Goal: Obtain resource: Obtain resource

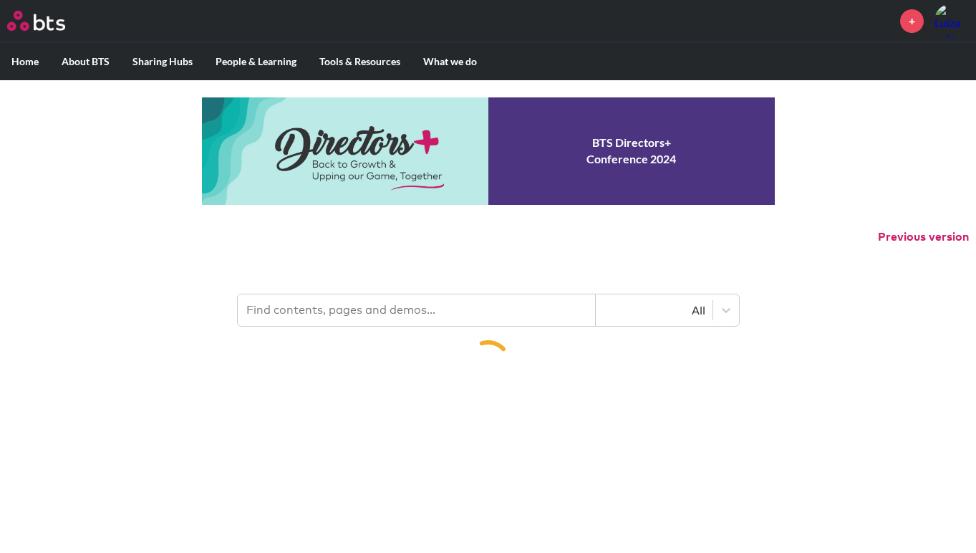
click at [441, 310] on input "text" at bounding box center [417, 309] width 358 height 31
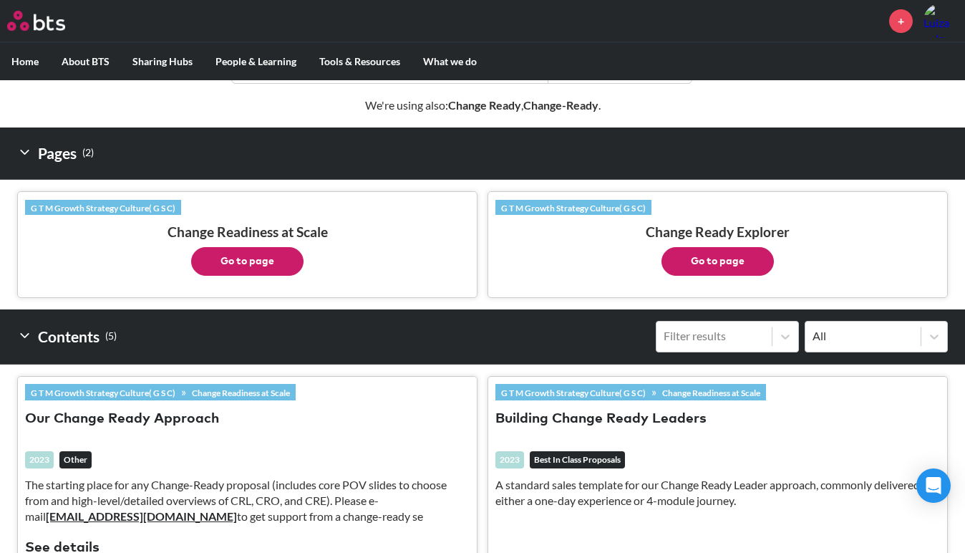
scroll to position [217, 0]
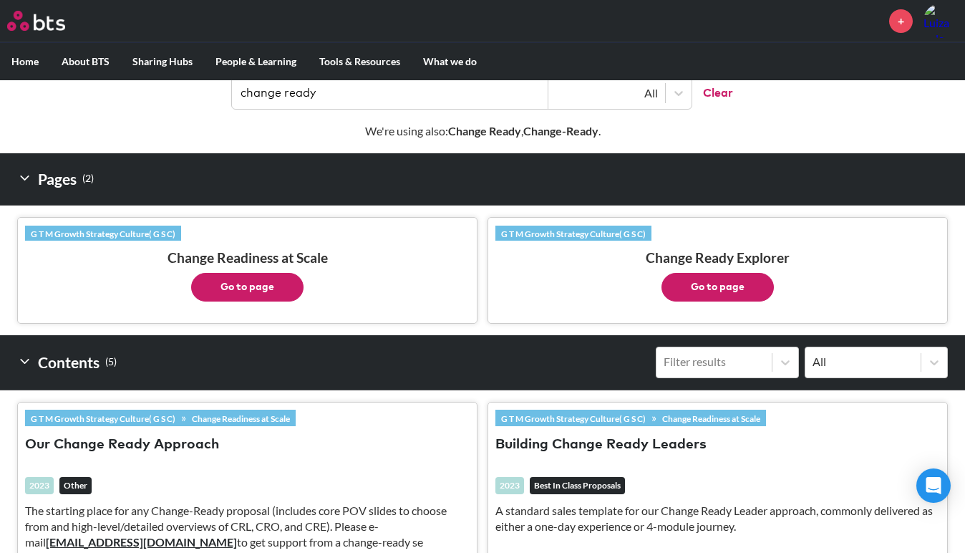
type input "change ready"
click at [682, 283] on button "Go to page" at bounding box center [717, 287] width 112 height 29
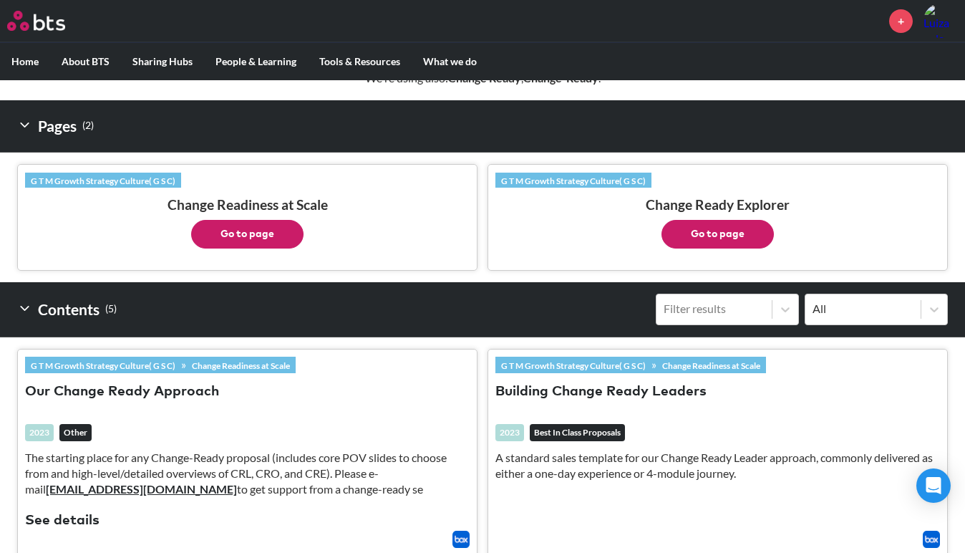
scroll to position [0, 0]
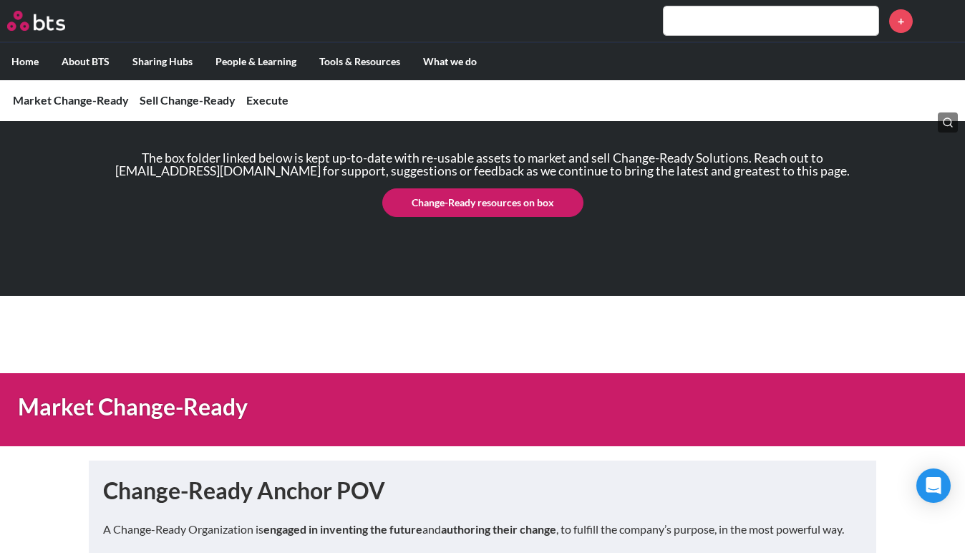
scroll to position [66, 0]
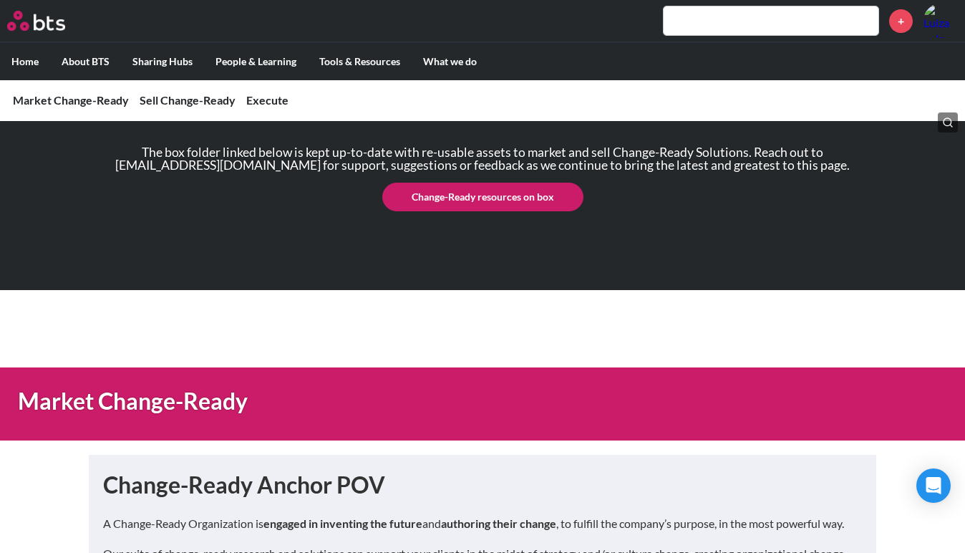
click at [440, 198] on link "Change-Ready resources on box" at bounding box center [482, 197] width 201 height 29
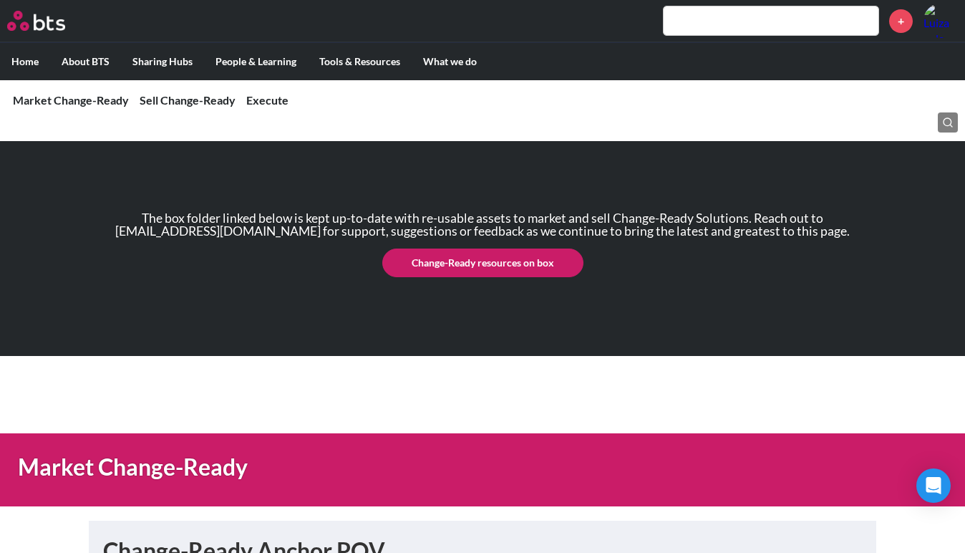
click at [424, 253] on link "Change-Ready resources on box" at bounding box center [482, 262] width 201 height 29
